Goal: Task Accomplishment & Management: Manage account settings

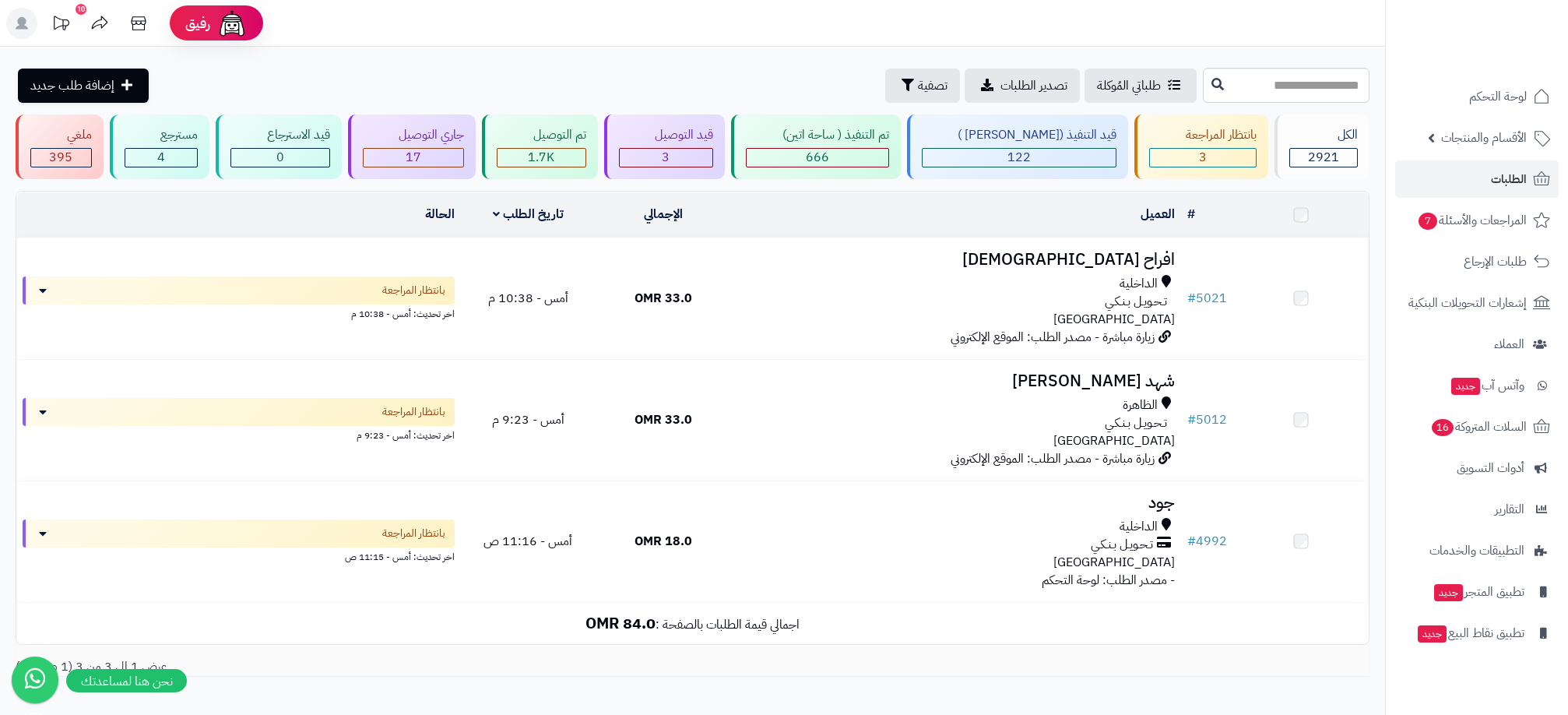
scroll to position [87, 0]
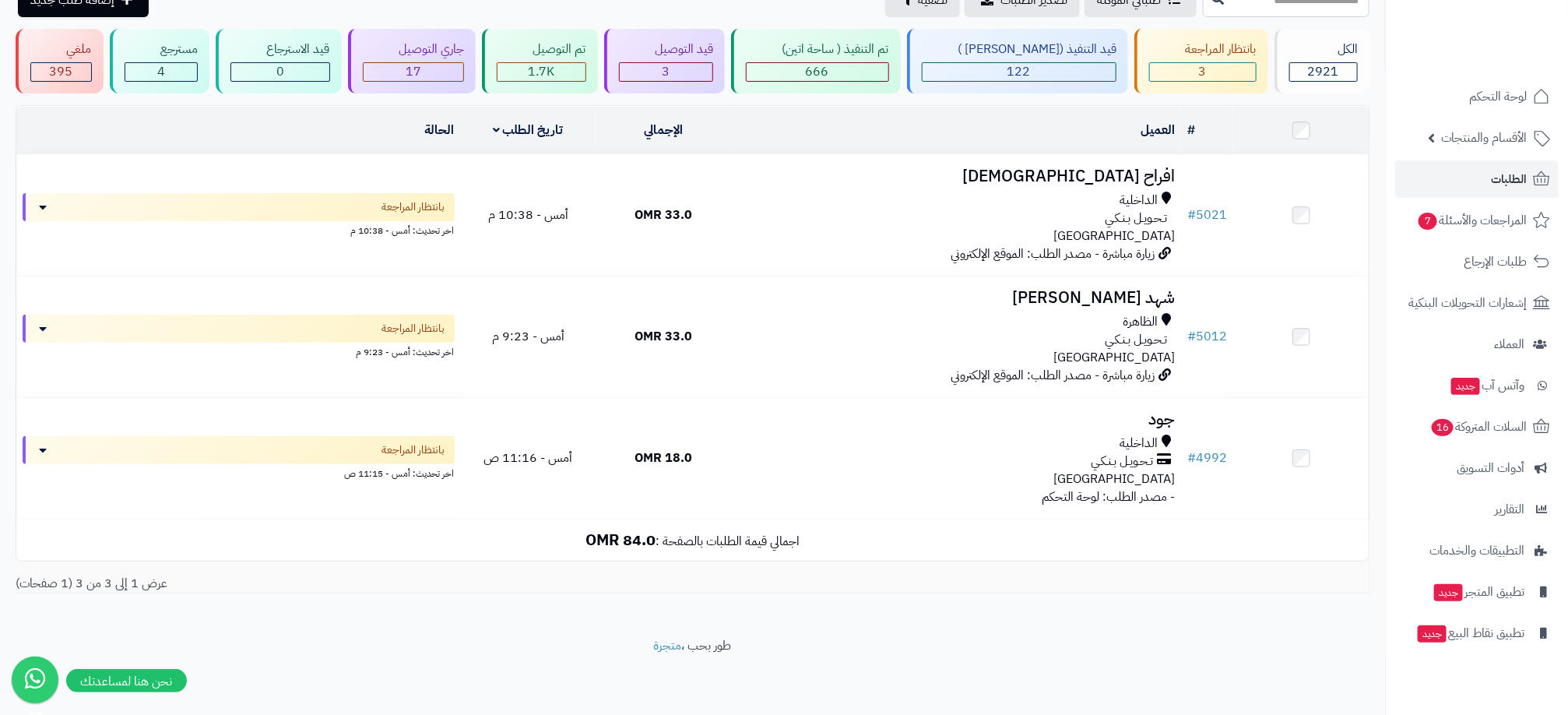
drag, startPoint x: 1170, startPoint y: 659, endPoint x: 1163, endPoint y: 640, distance: 20.2
click at [1170, 659] on footer "طور بحب ، متجرة" at bounding box center [693, 676] width 1385 height 78
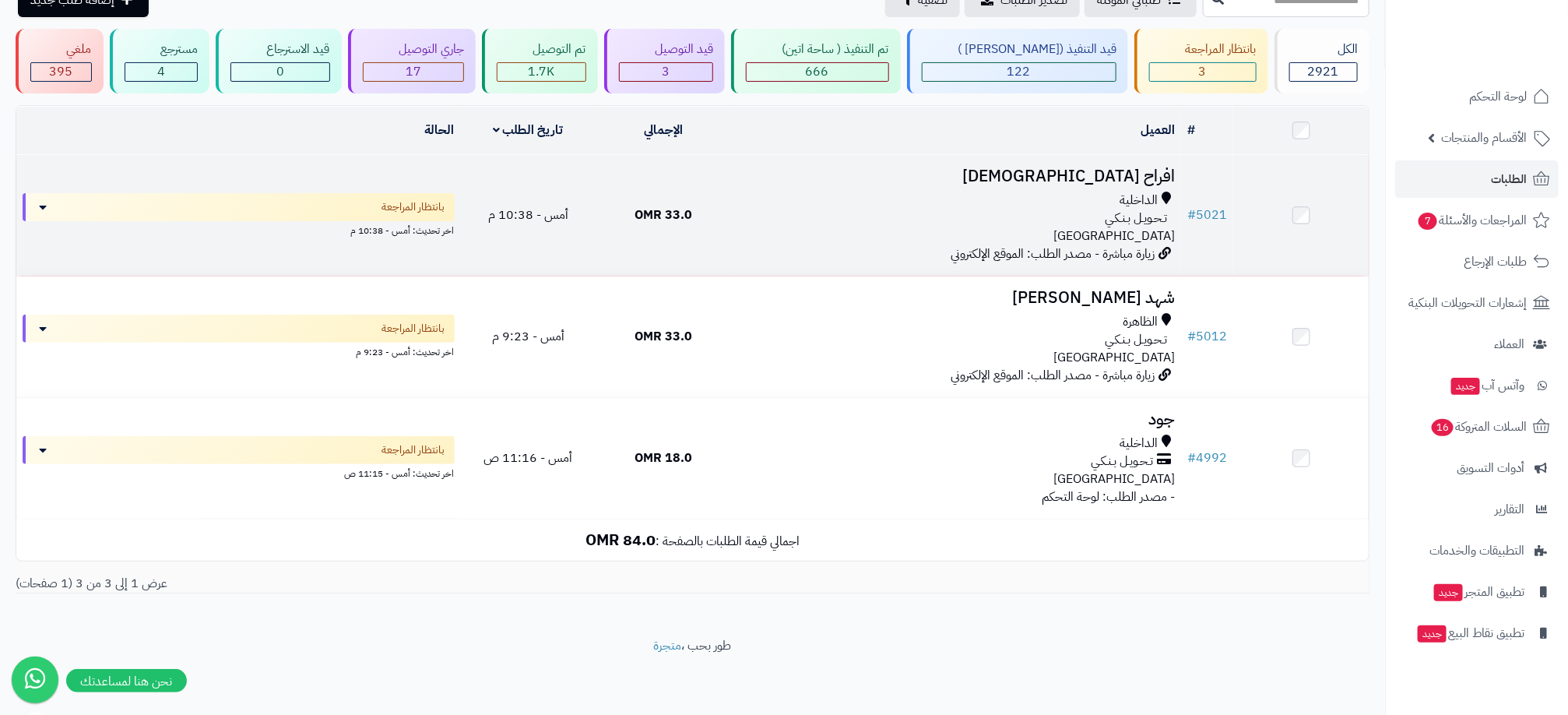
click at [827, 180] on h3 "افراح الربخية" at bounding box center [956, 177] width 437 height 18
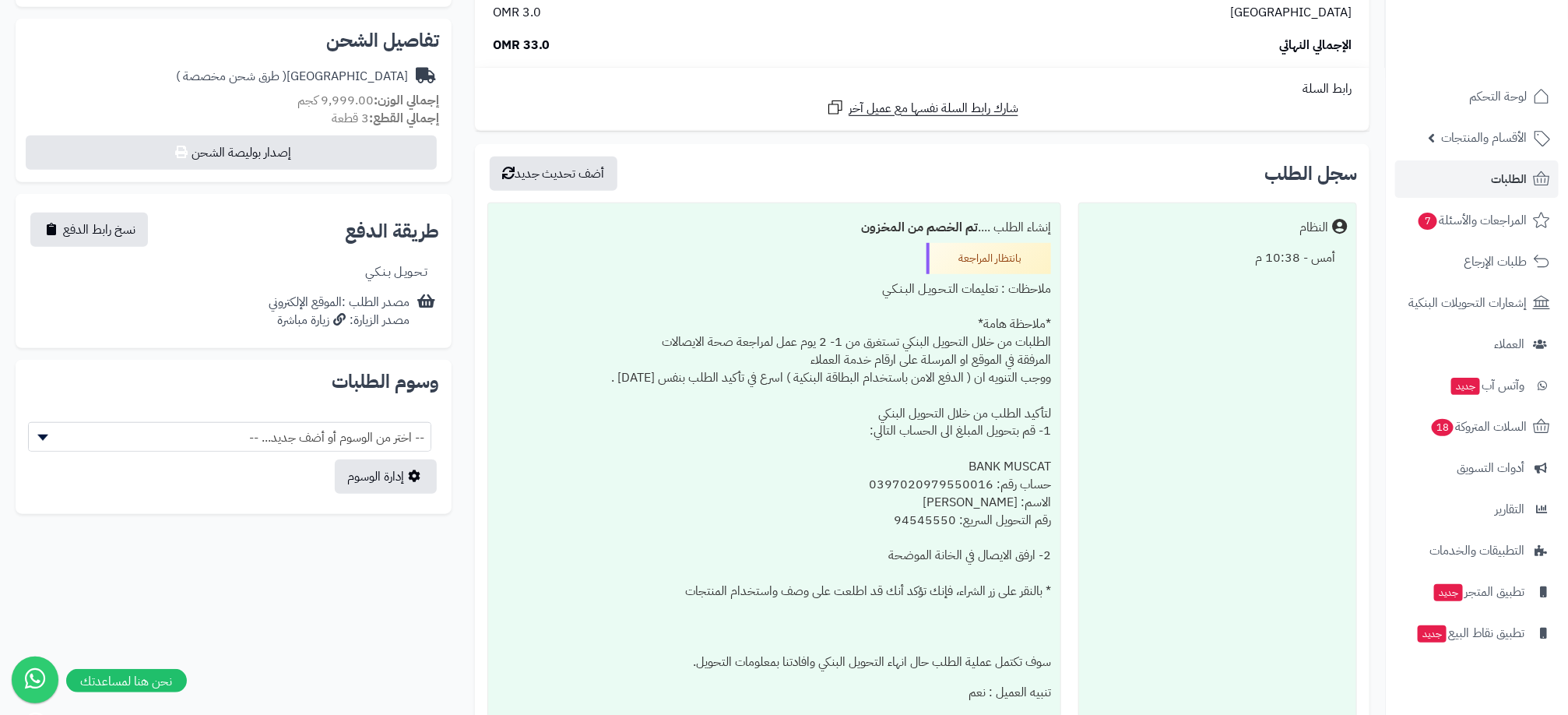
scroll to position [664, 0]
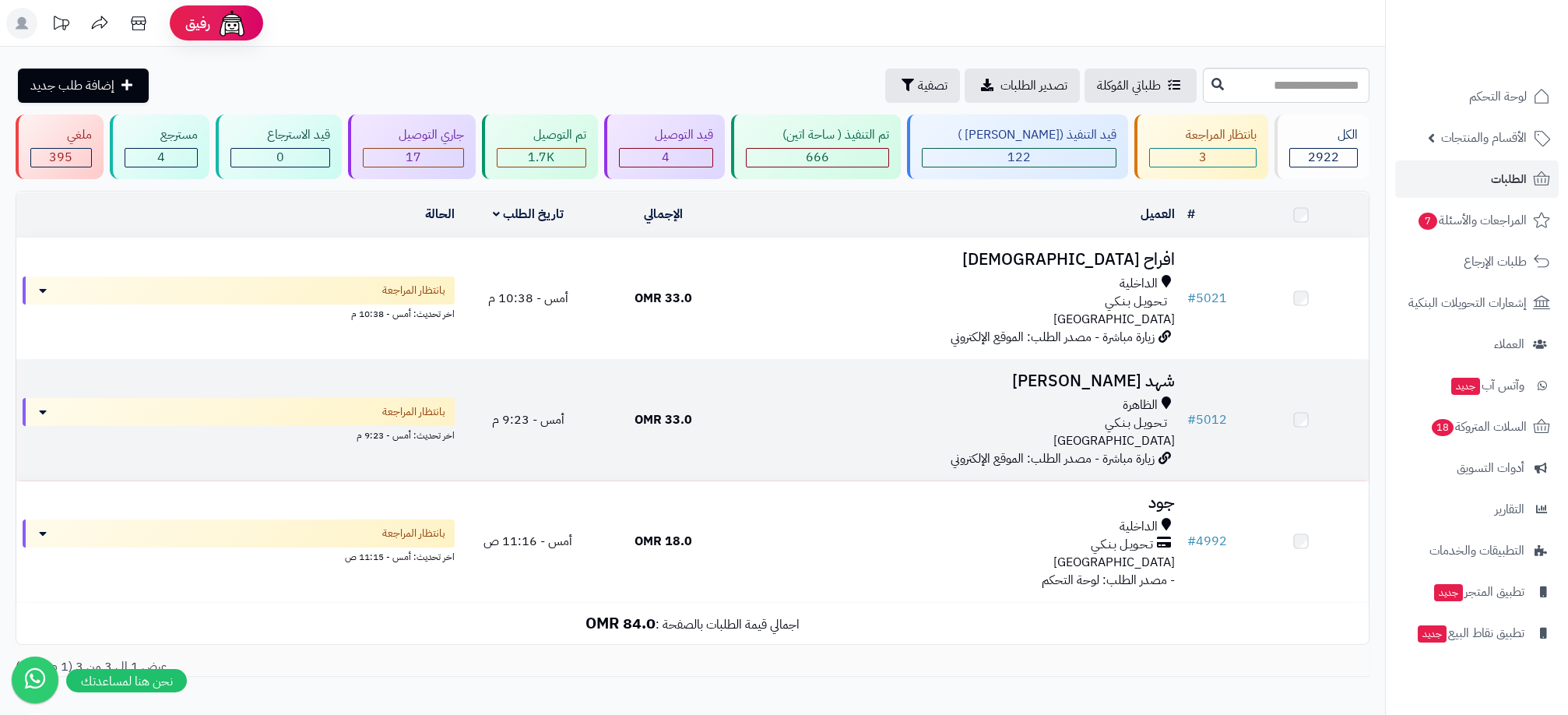
scroll to position [87, 0]
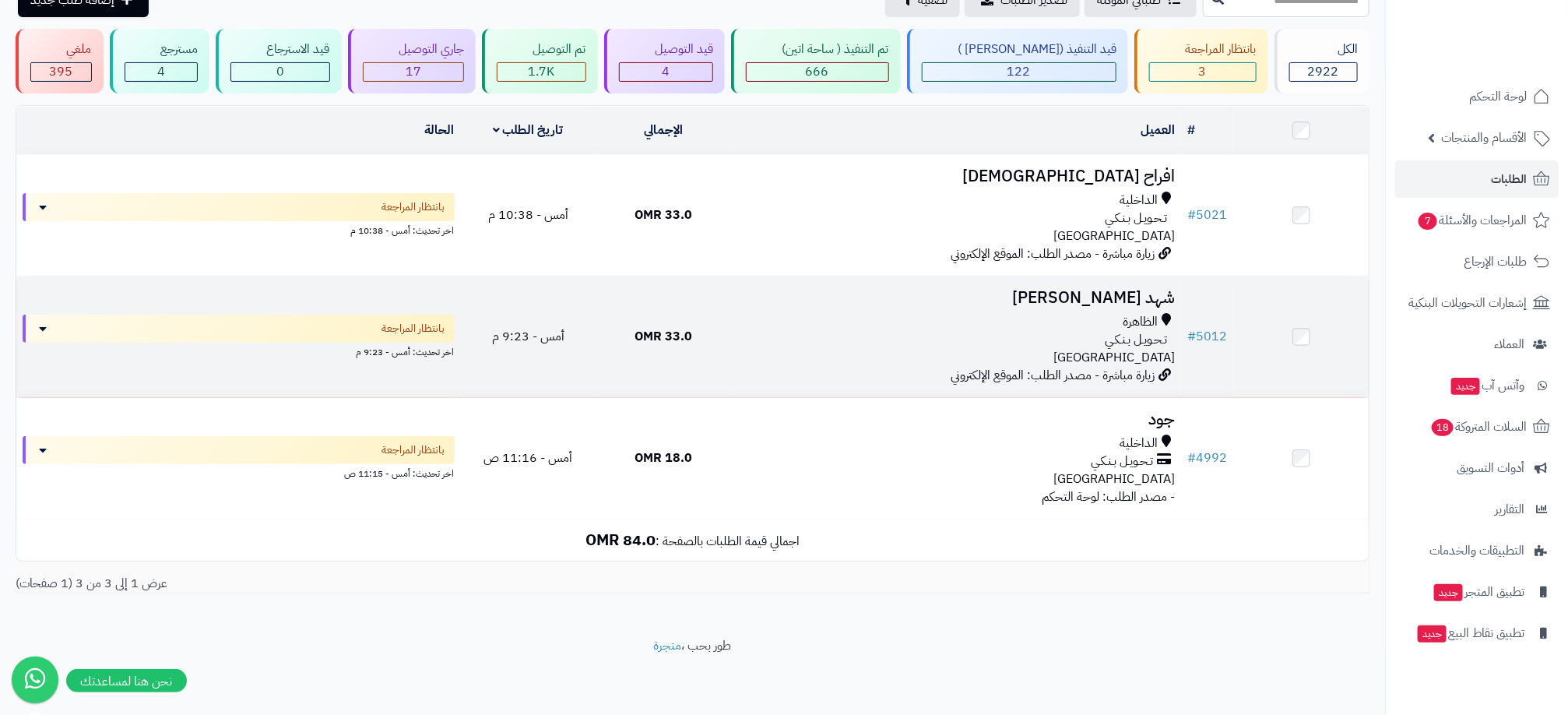
click at [918, 325] on div "الظاهرة" at bounding box center [956, 322] width 437 height 18
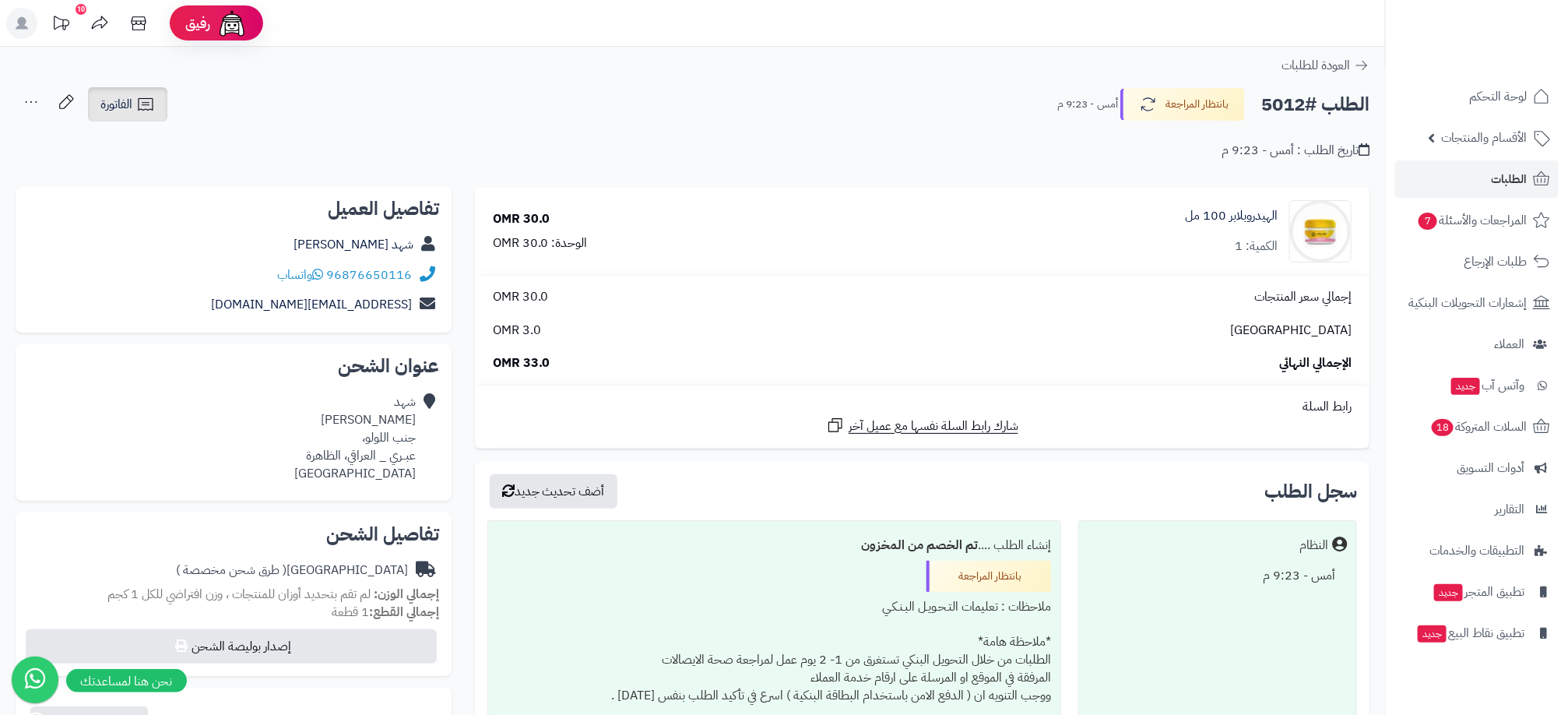
scroll to position [116, 0]
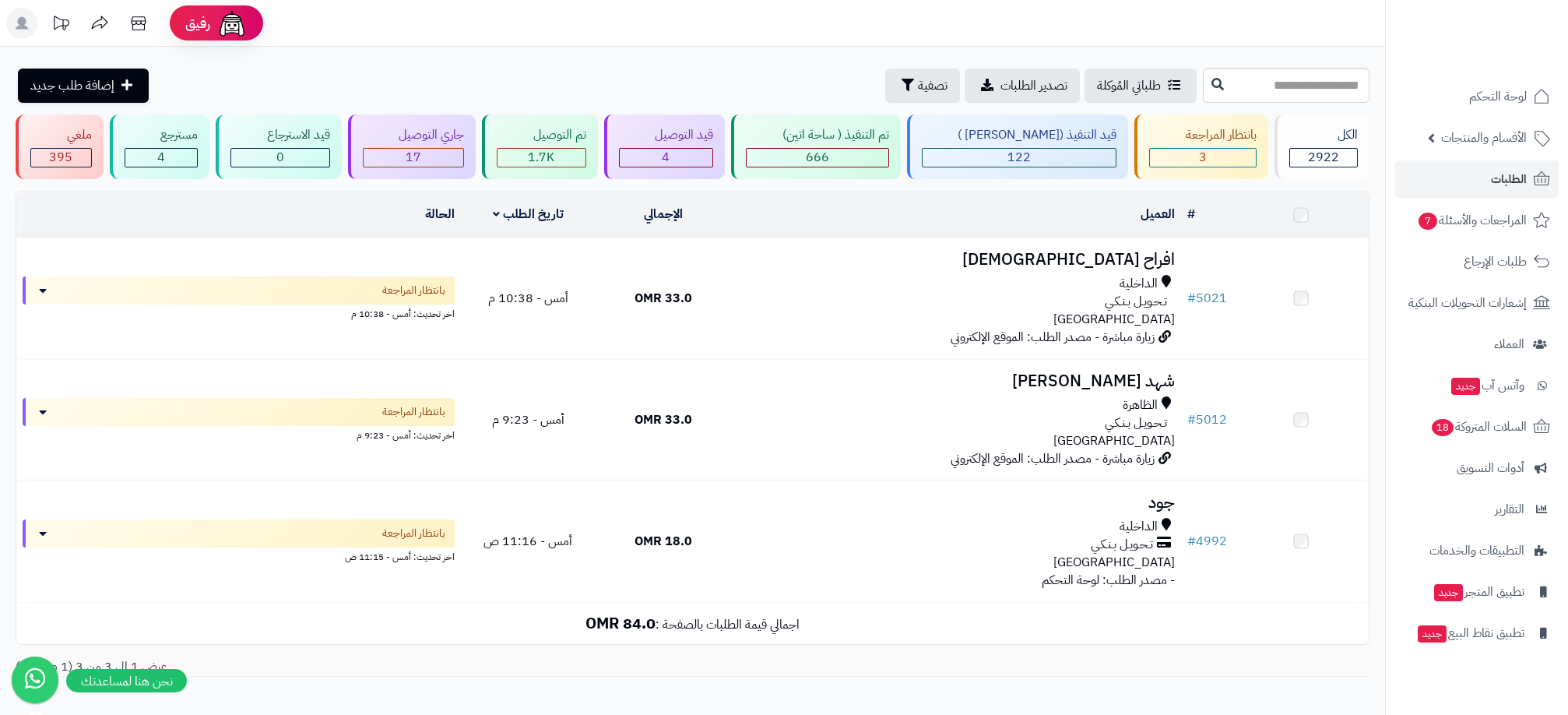
scroll to position [87, 0]
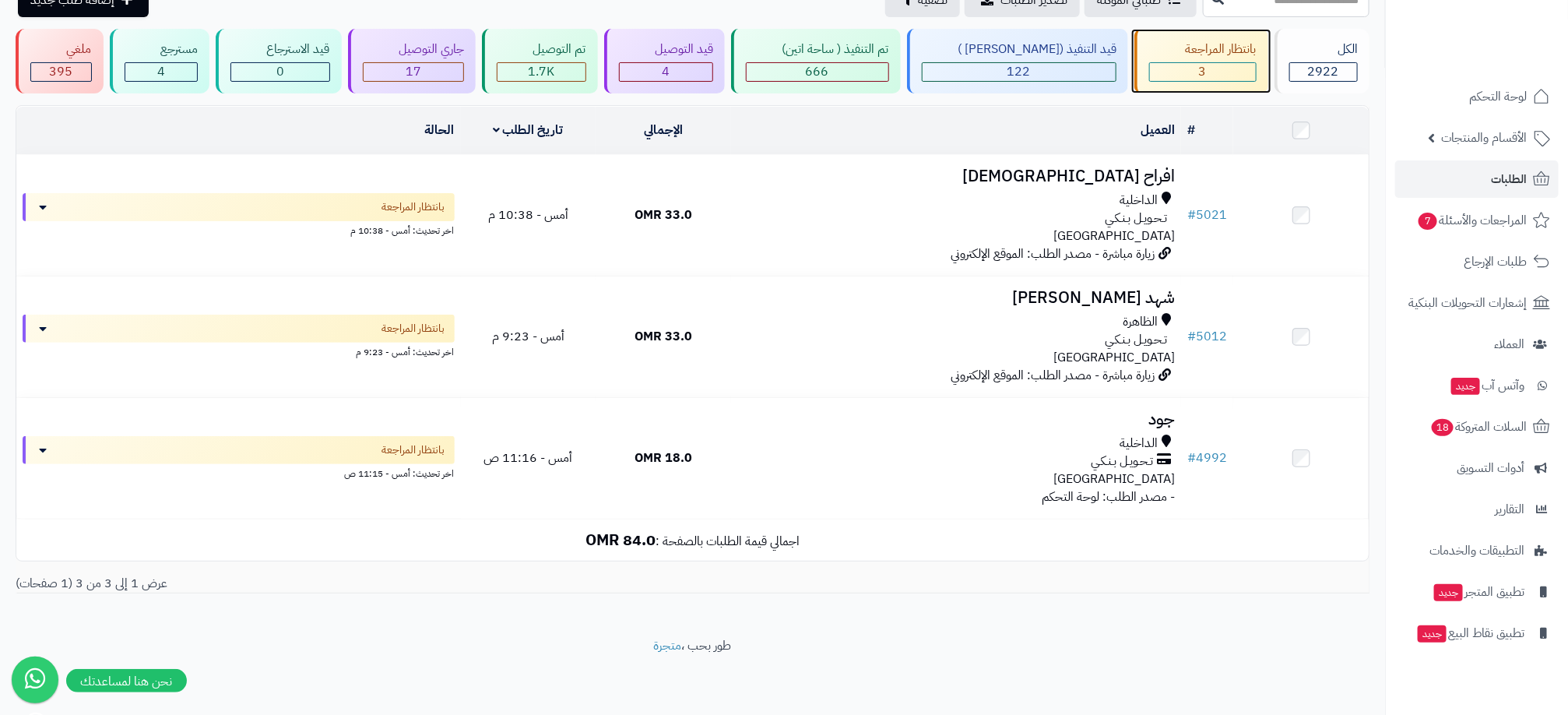
click at [1168, 68] on div "3" at bounding box center [1203, 72] width 106 height 18
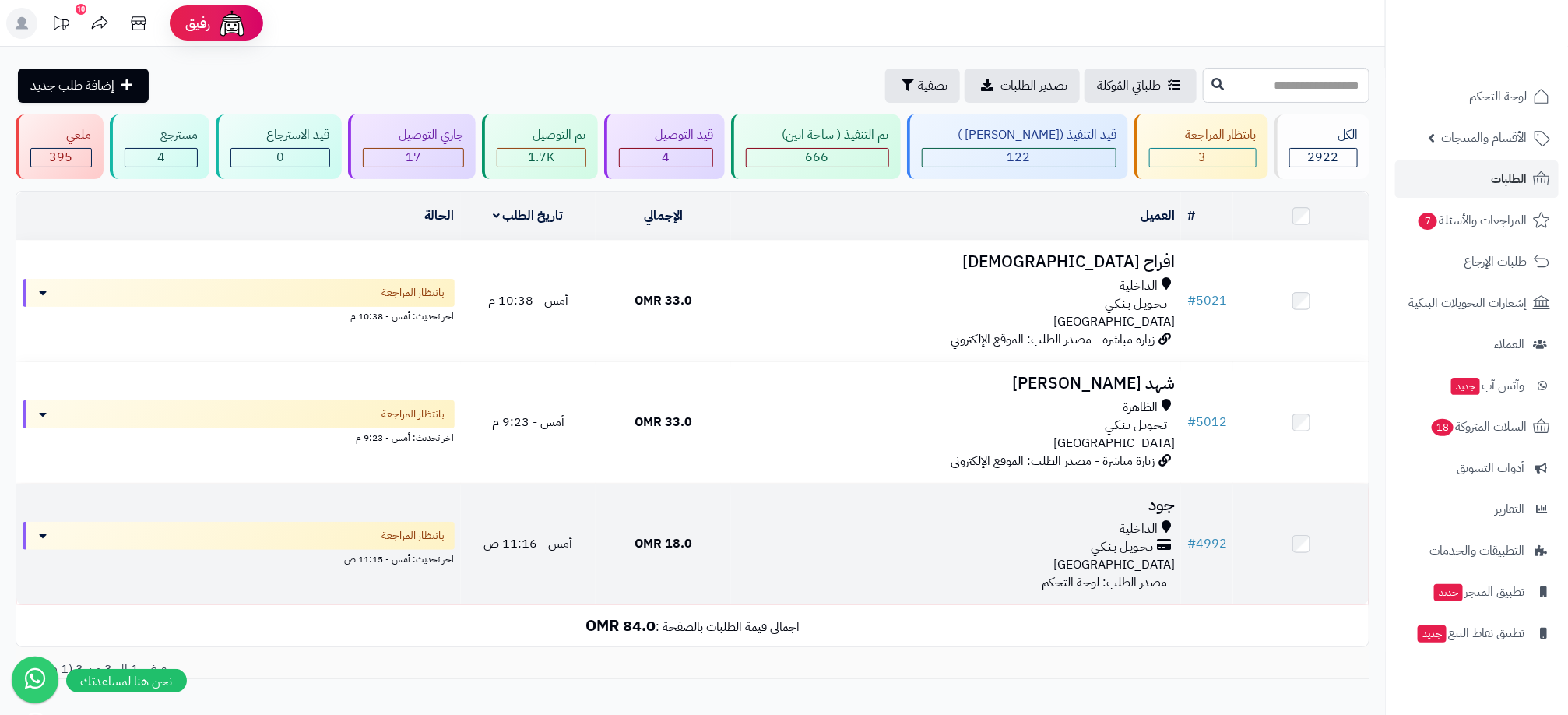
click at [926, 573] on div "الداخلية تـحـويـل بـنـكـي عمان" at bounding box center [956, 547] width 437 height 54
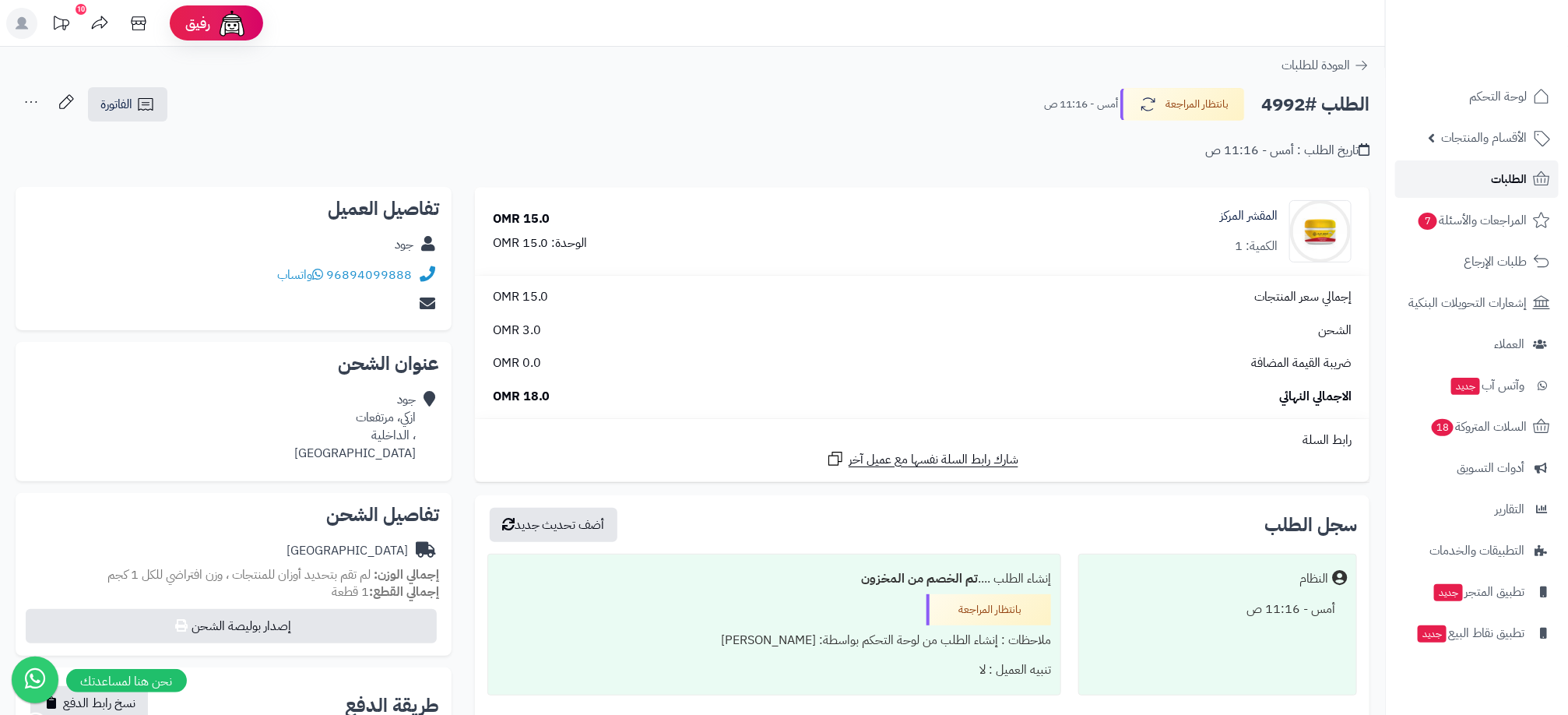
click at [1488, 194] on link "الطلبات" at bounding box center [1477, 179] width 163 height 38
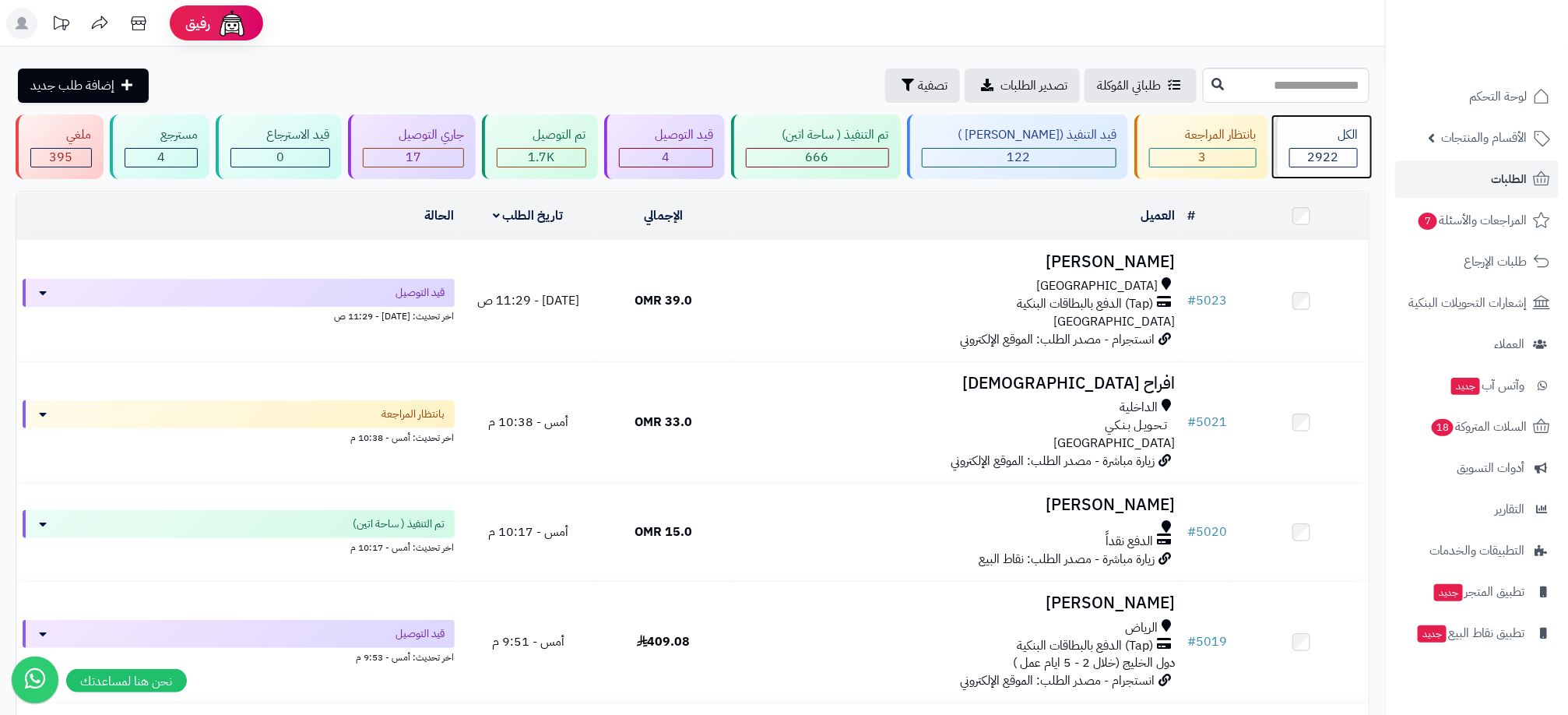
click at [1304, 154] on div "2922" at bounding box center [1324, 158] width 68 height 18
click at [918, 82] on span "تصفية" at bounding box center [933, 84] width 30 height 19
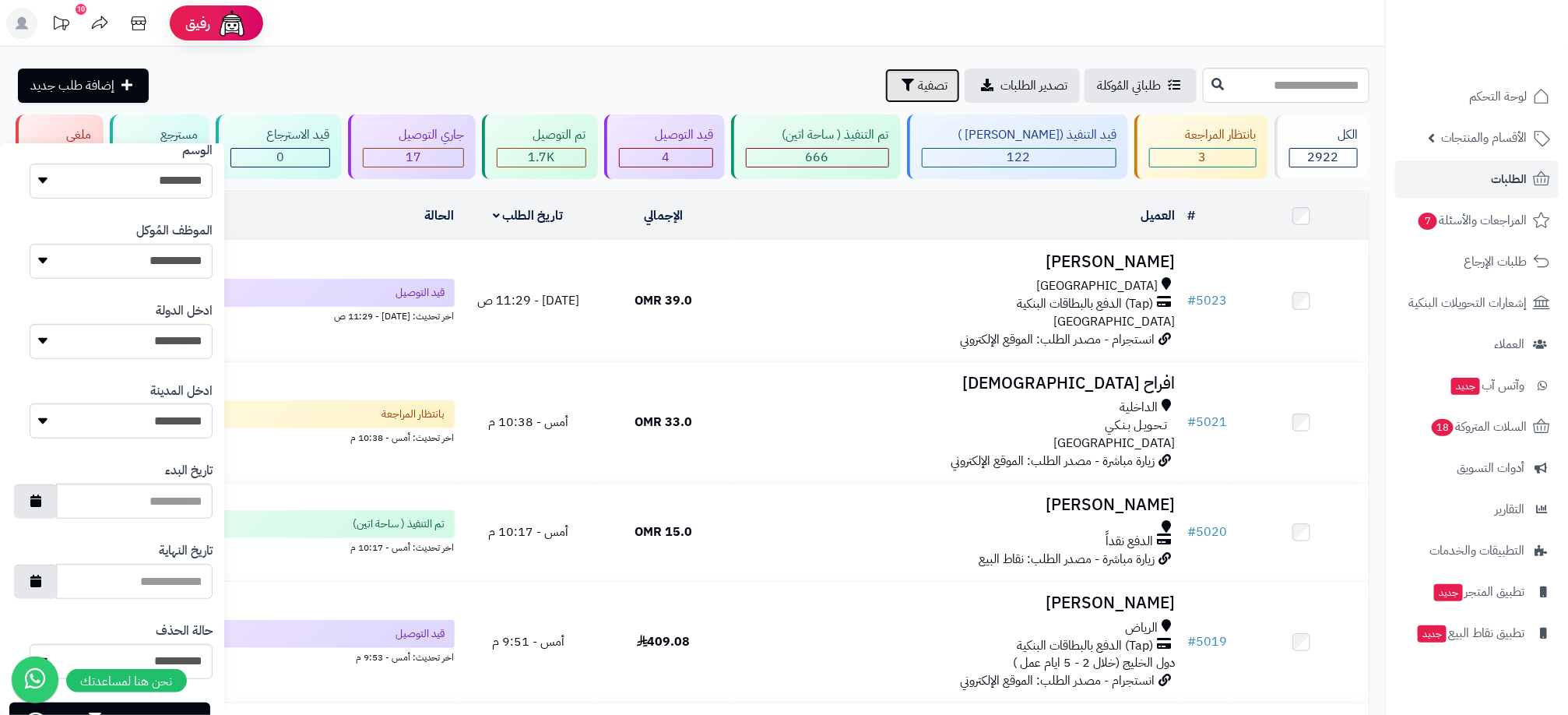
scroll to position [584, 0]
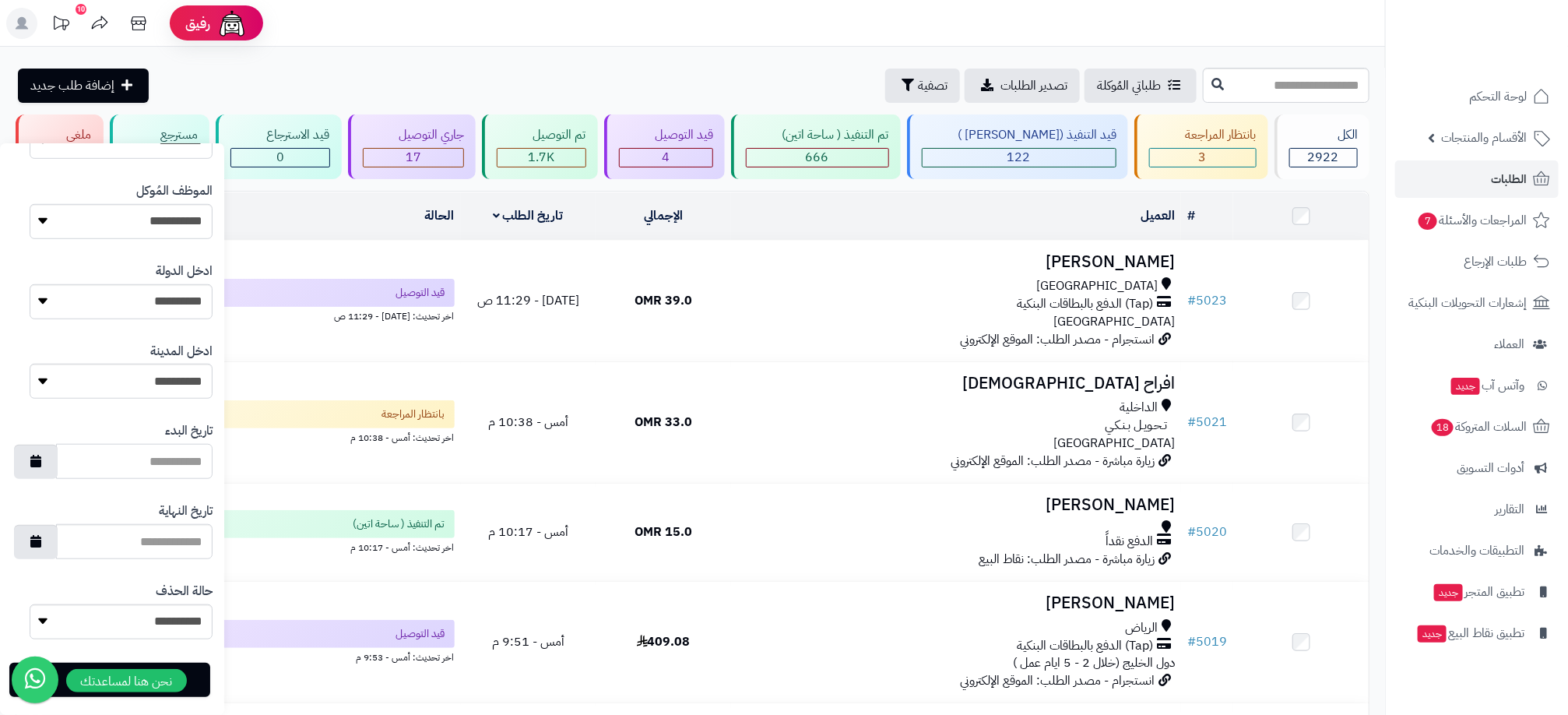
click at [151, 463] on input "تاريخ البدء" at bounding box center [134, 461] width 157 height 35
click at [45, 463] on button "button" at bounding box center [36, 461] width 44 height 34
click at [127, 596] on td "13" at bounding box center [126, 589] width 27 height 23
type input "**********"
click at [57, 547] on button "button" at bounding box center [36, 541] width 44 height 34
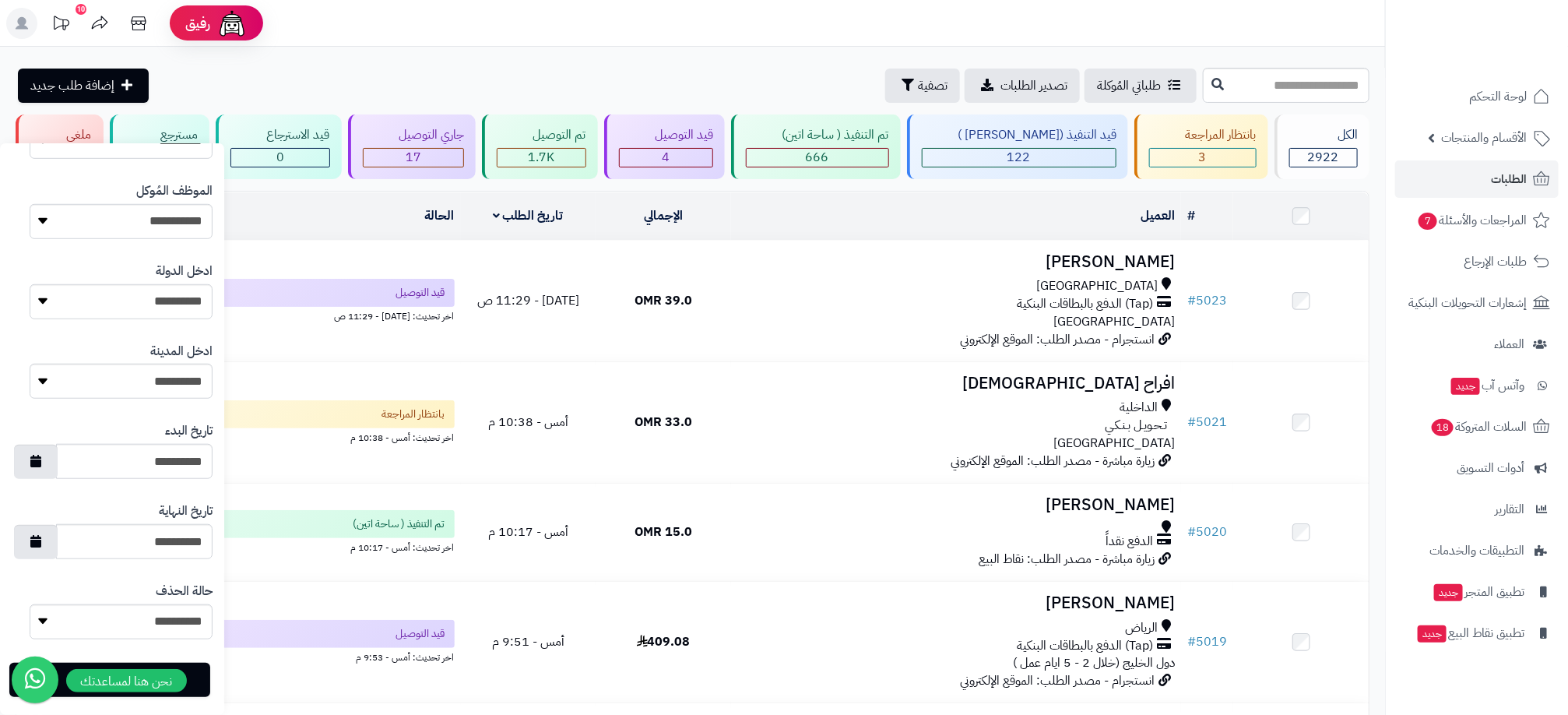
click at [166, 575] on div "**********" at bounding box center [112, 611] width 201 height 81
click at [199, 549] on input "**********" at bounding box center [134, 541] width 157 height 35
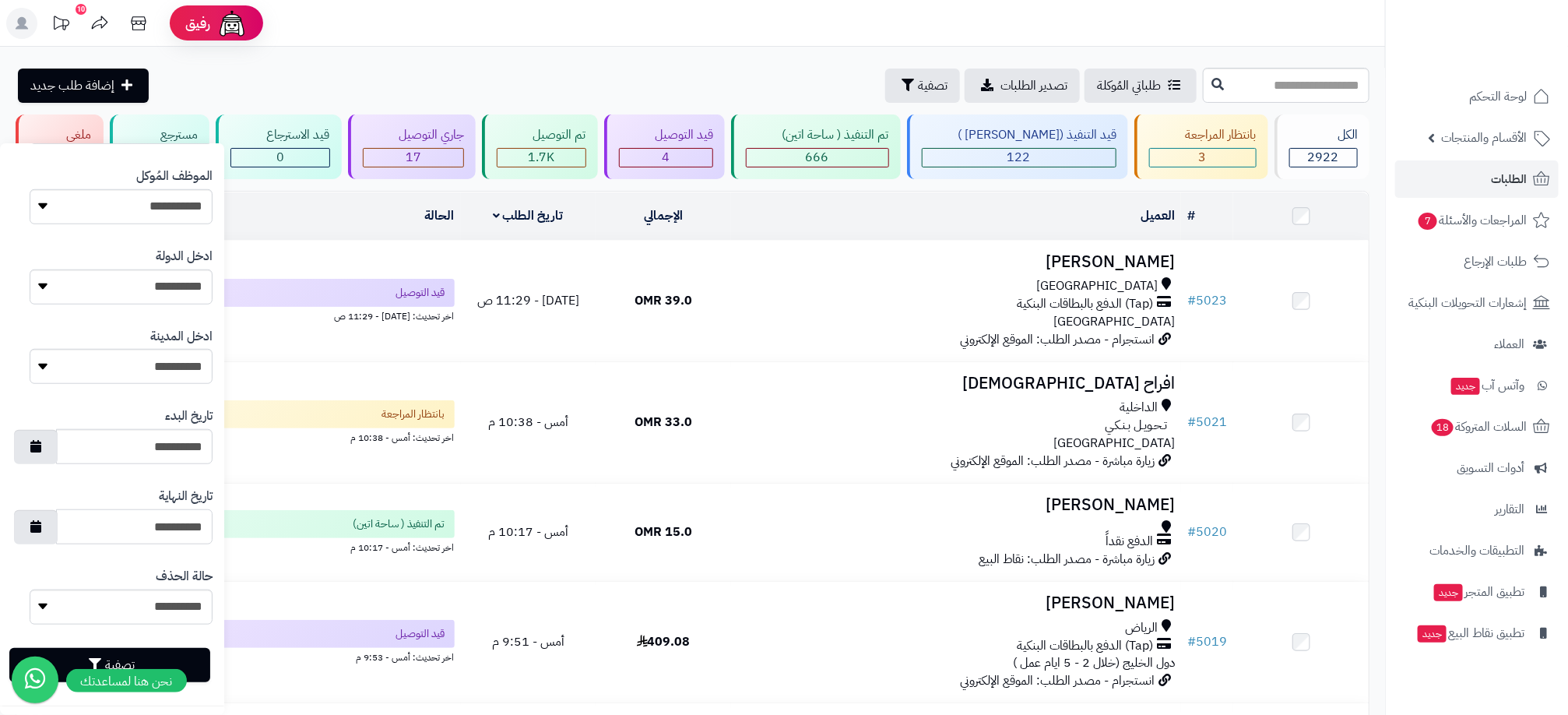
scroll to position [603, 0]
type input "**********"
click at [154, 657] on button "تصفية" at bounding box center [109, 660] width 201 height 34
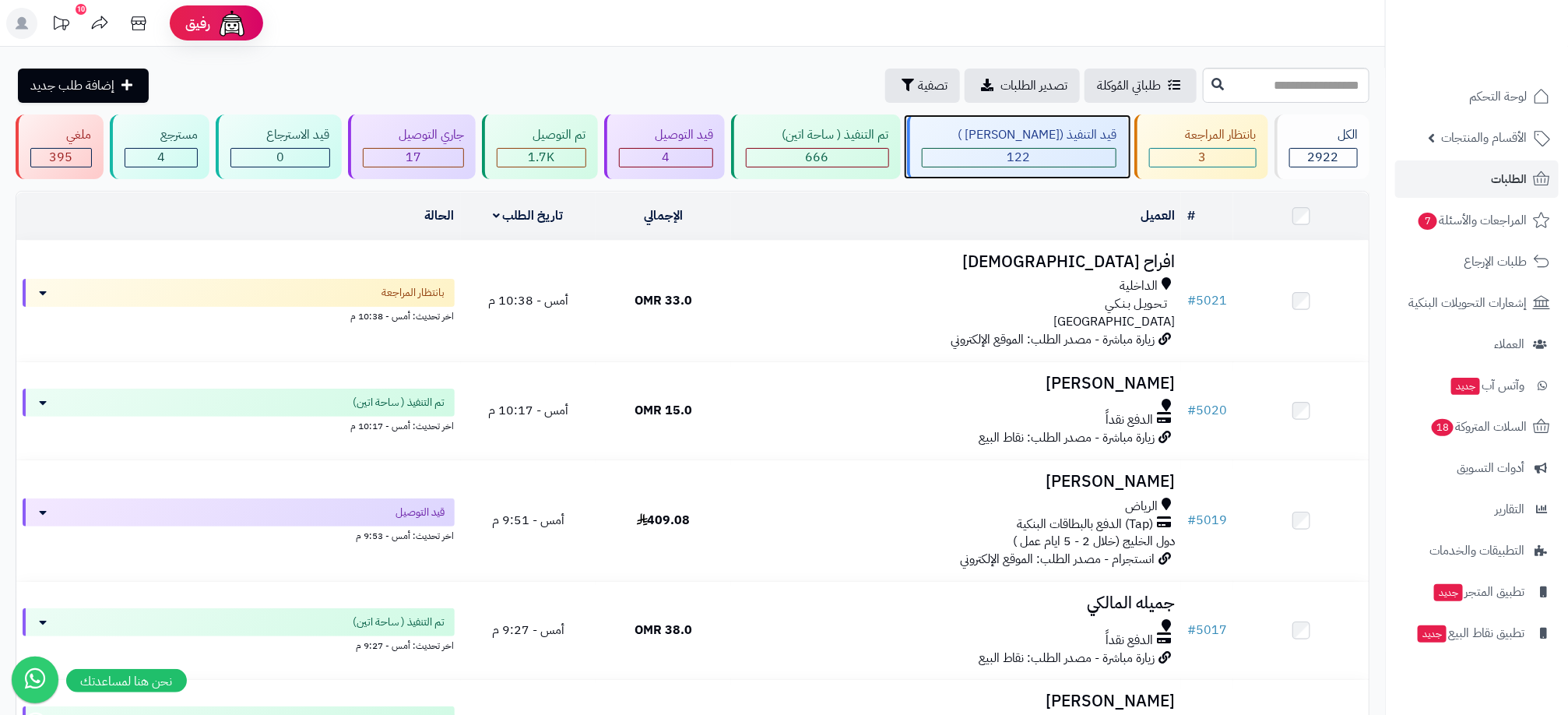
click at [978, 146] on div "قيد التنفيذ (صن مارت ) 122" at bounding box center [1018, 147] width 222 height 65
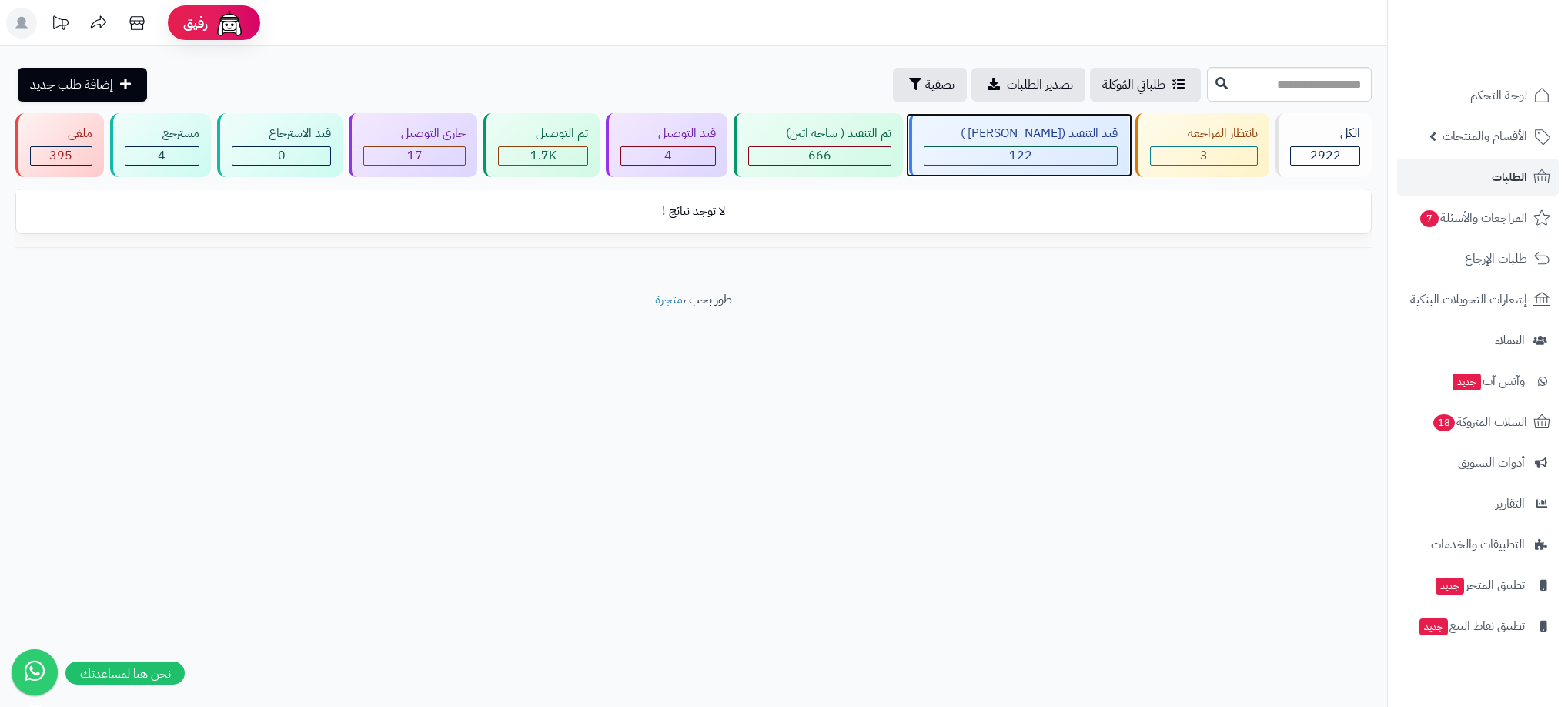
click at [1000, 153] on div "122" at bounding box center [1021, 156] width 193 height 18
click at [1002, 153] on div "122" at bounding box center [1021, 156] width 193 height 18
click at [926, 86] on span "تصفية" at bounding box center [940, 83] width 29 height 19
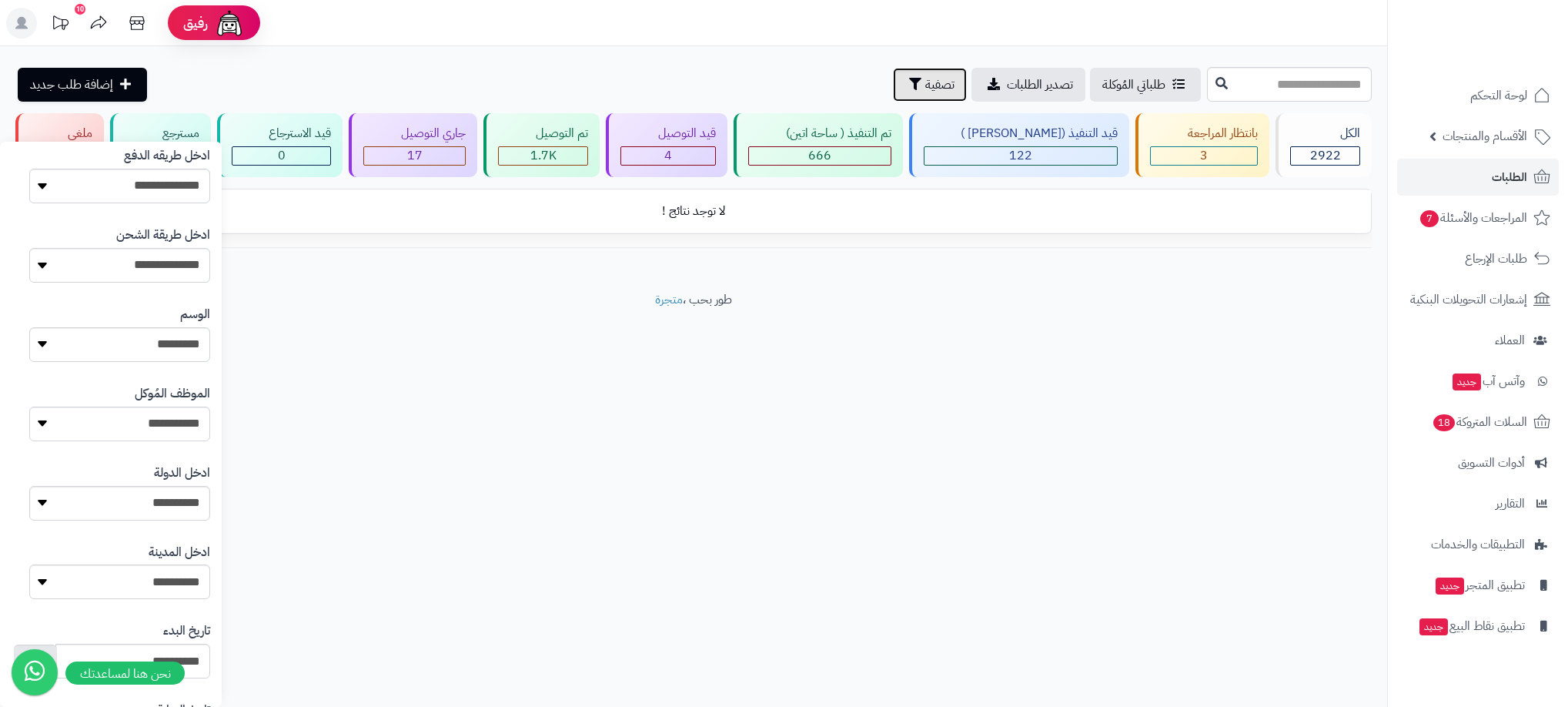
scroll to position [596, 0]
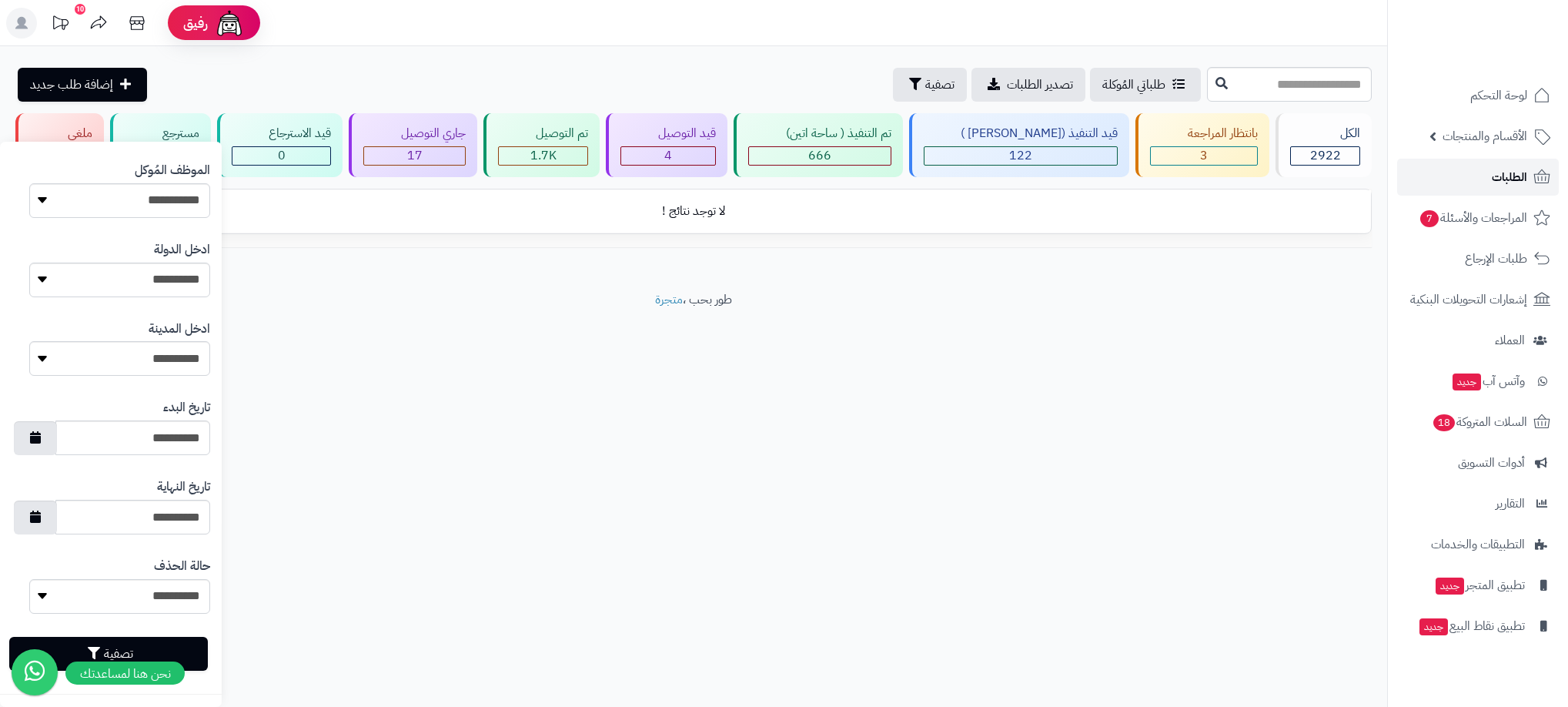
click at [1479, 174] on link "الطلبات" at bounding box center [1478, 177] width 161 height 37
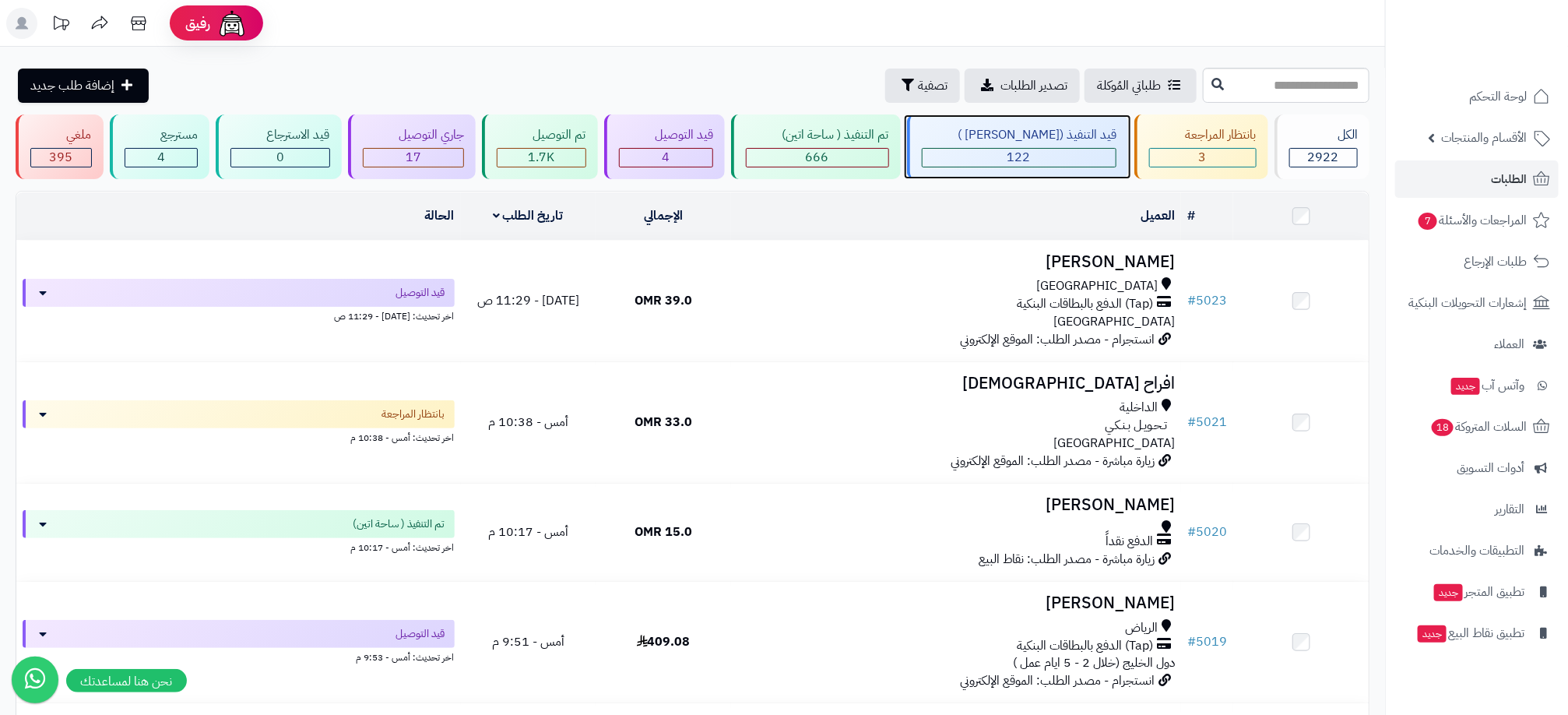
click at [1019, 166] on div "122" at bounding box center [1020, 158] width 194 height 18
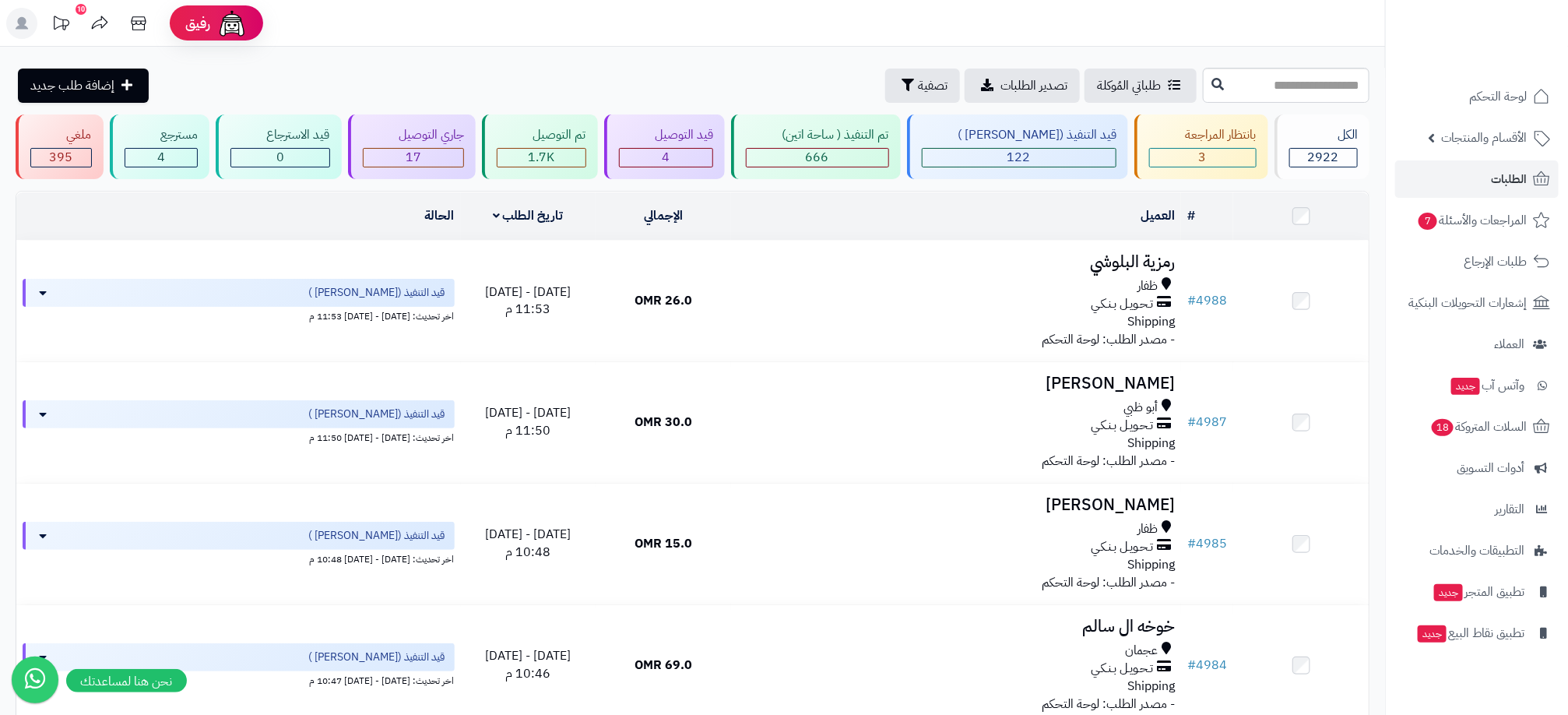
click at [1036, 31] on header "رفيق ! 10 الطلبات معالجة مكتمل إرجاع المنتجات العملاء المتواجدون الان 2995 عملا…" at bounding box center [784, 23] width 1568 height 47
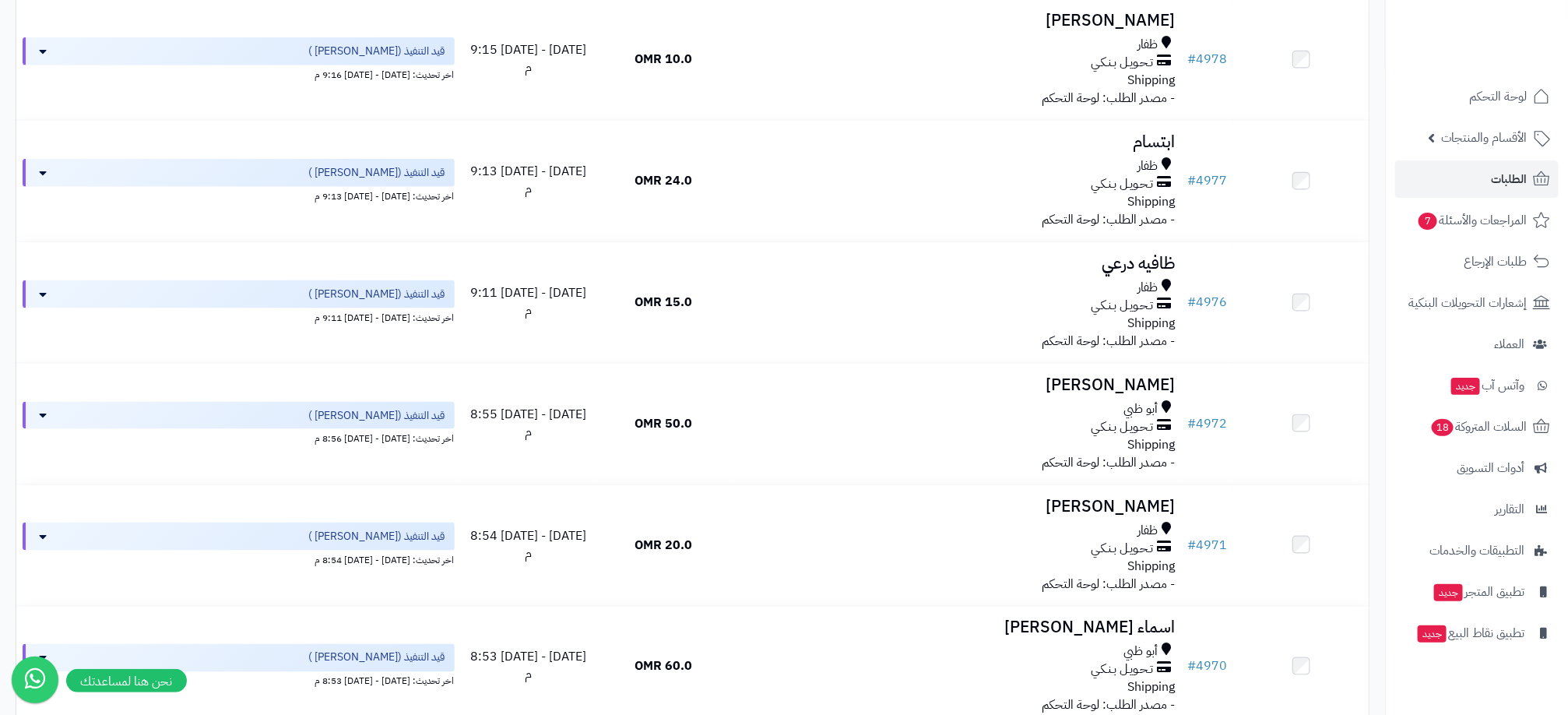
scroll to position [701, 0]
